Goal: Find contact information: Find contact information

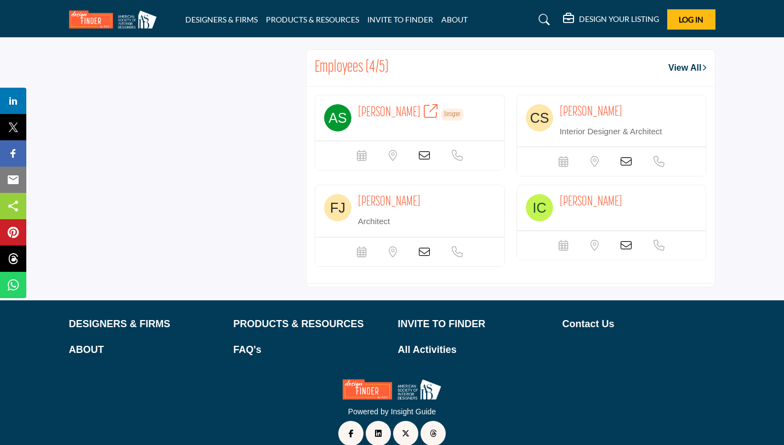
scroll to position [897, 0]
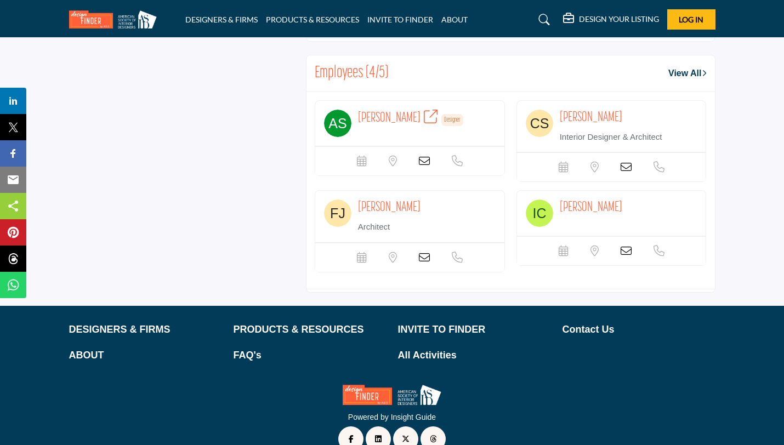
click at [690, 80] on link "View All" at bounding box center [688, 73] width 38 height 13
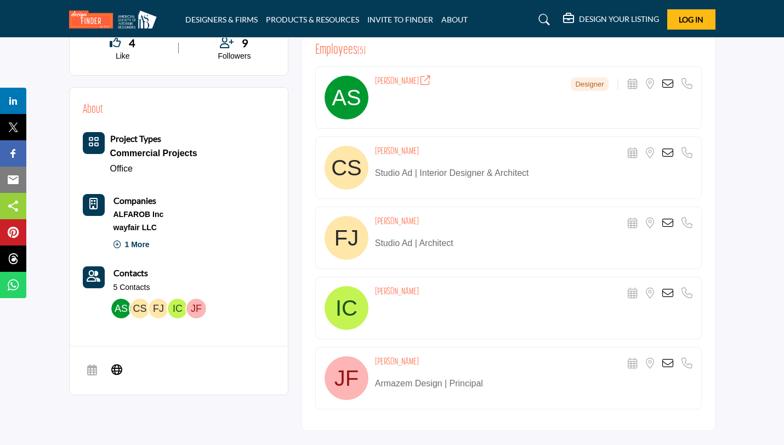
scroll to position [264, 0]
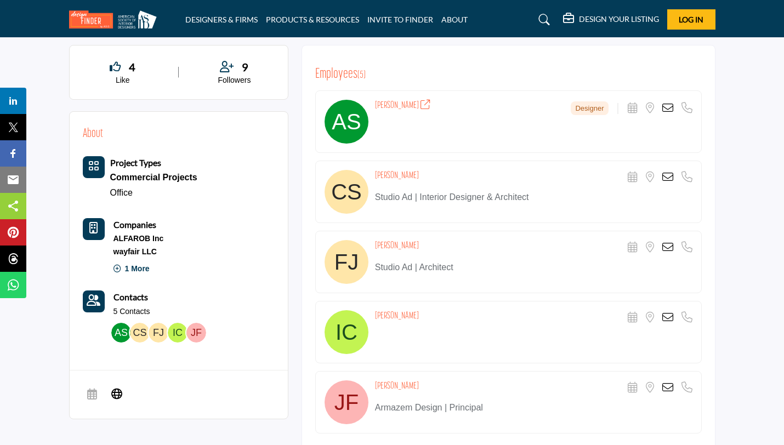
click at [672, 316] on icon at bounding box center [668, 317] width 11 height 11
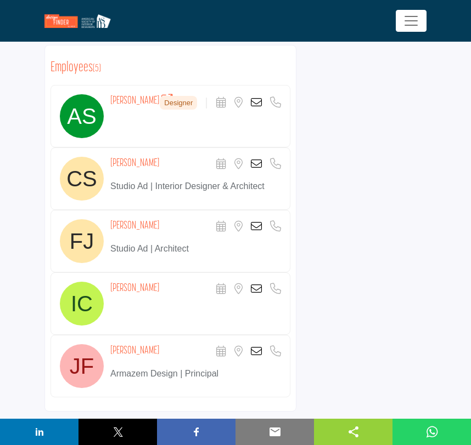
scroll to position [267, 0]
